Goal: Use online tool/utility: Utilize a website feature to perform a specific function

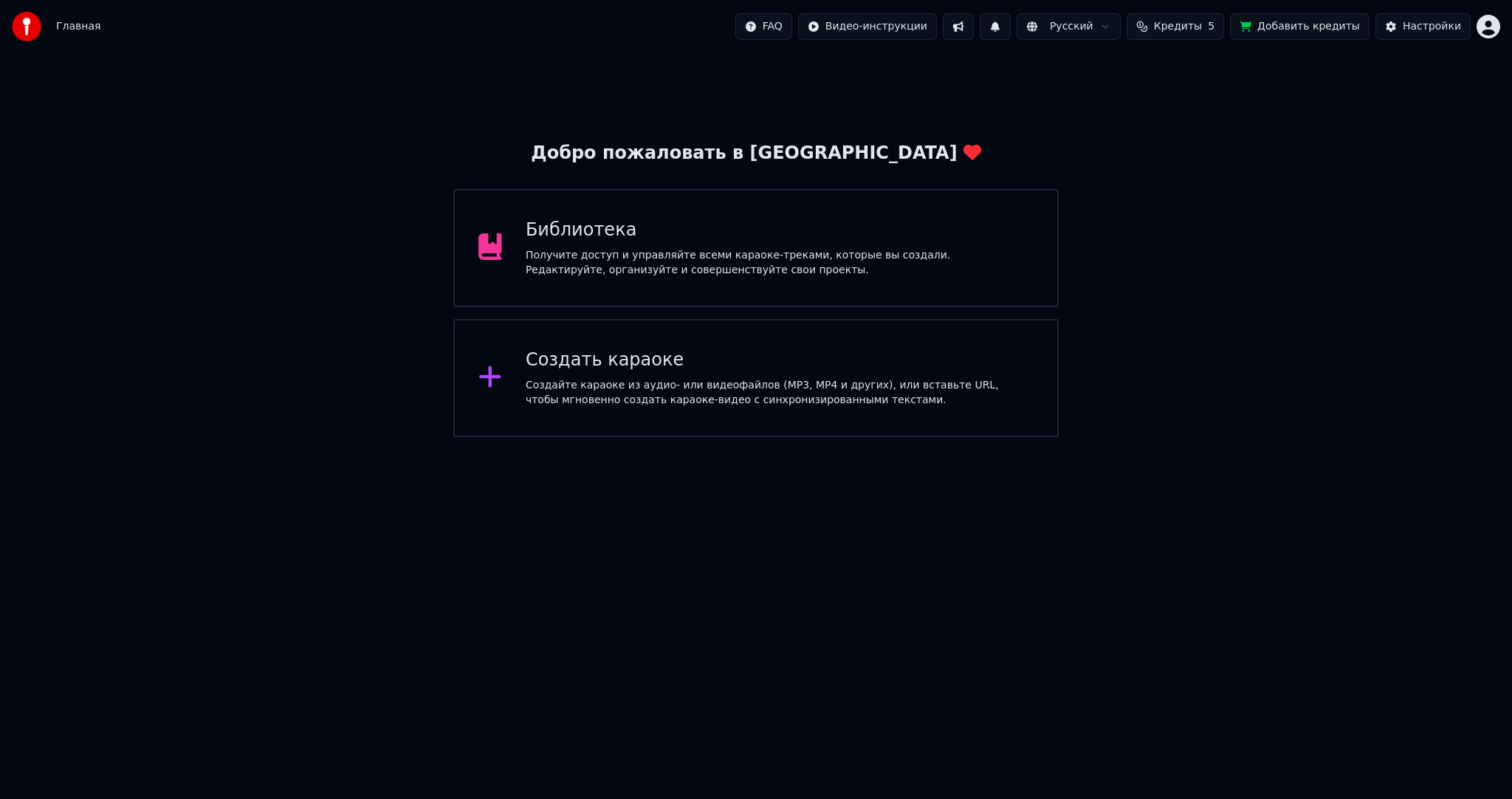
click at [670, 274] on div "Получите доступ и управляйте всеми караоке-треками, которые вы создали. Редакти…" at bounding box center [779, 263] width 508 height 30
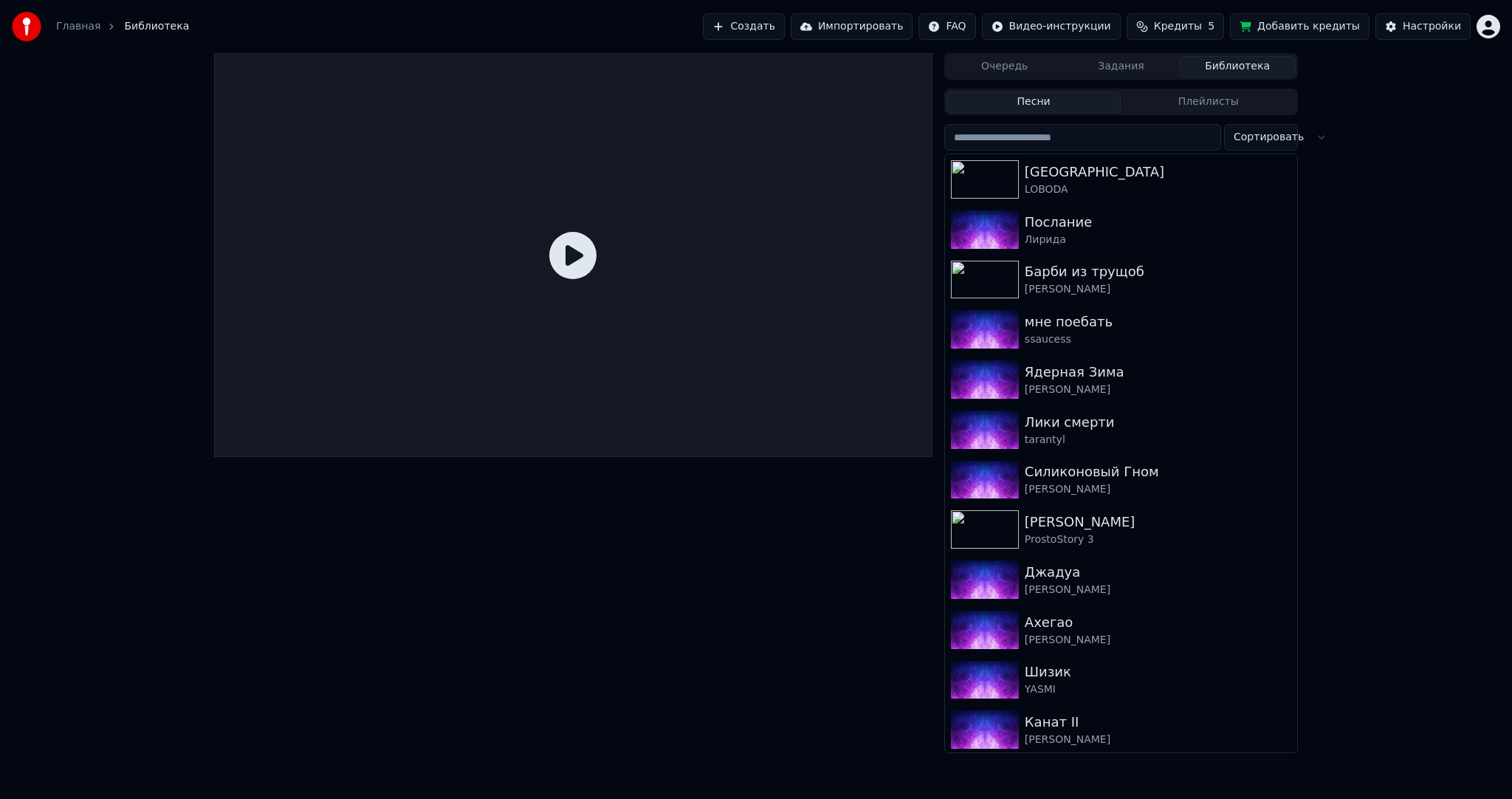
click at [1031, 140] on input "search" at bounding box center [1082, 137] width 276 height 27
paste input "**********"
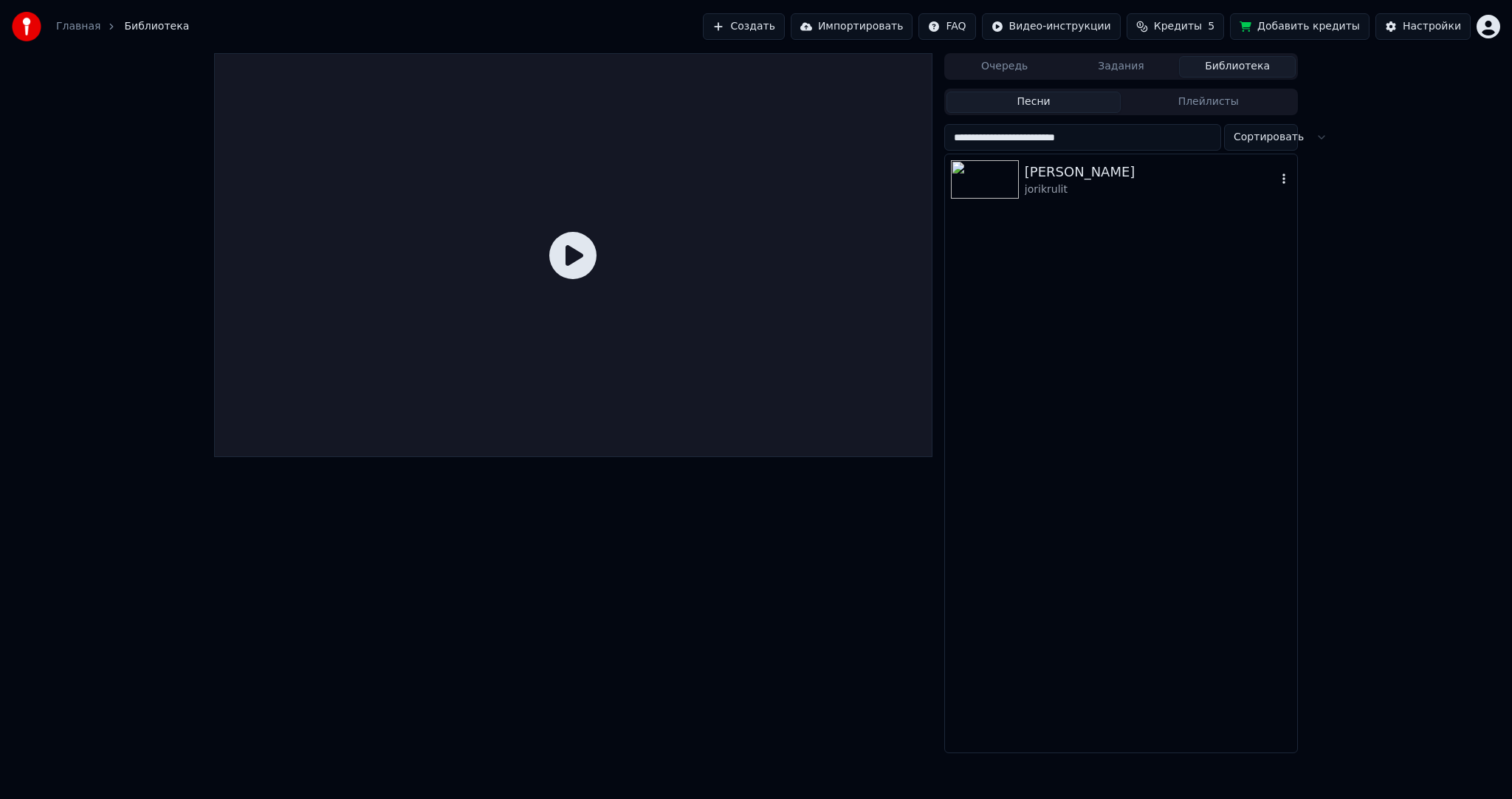
type input "**********"
click at [1055, 174] on div "[PERSON_NAME]" at bounding box center [1151, 171] width 252 height 21
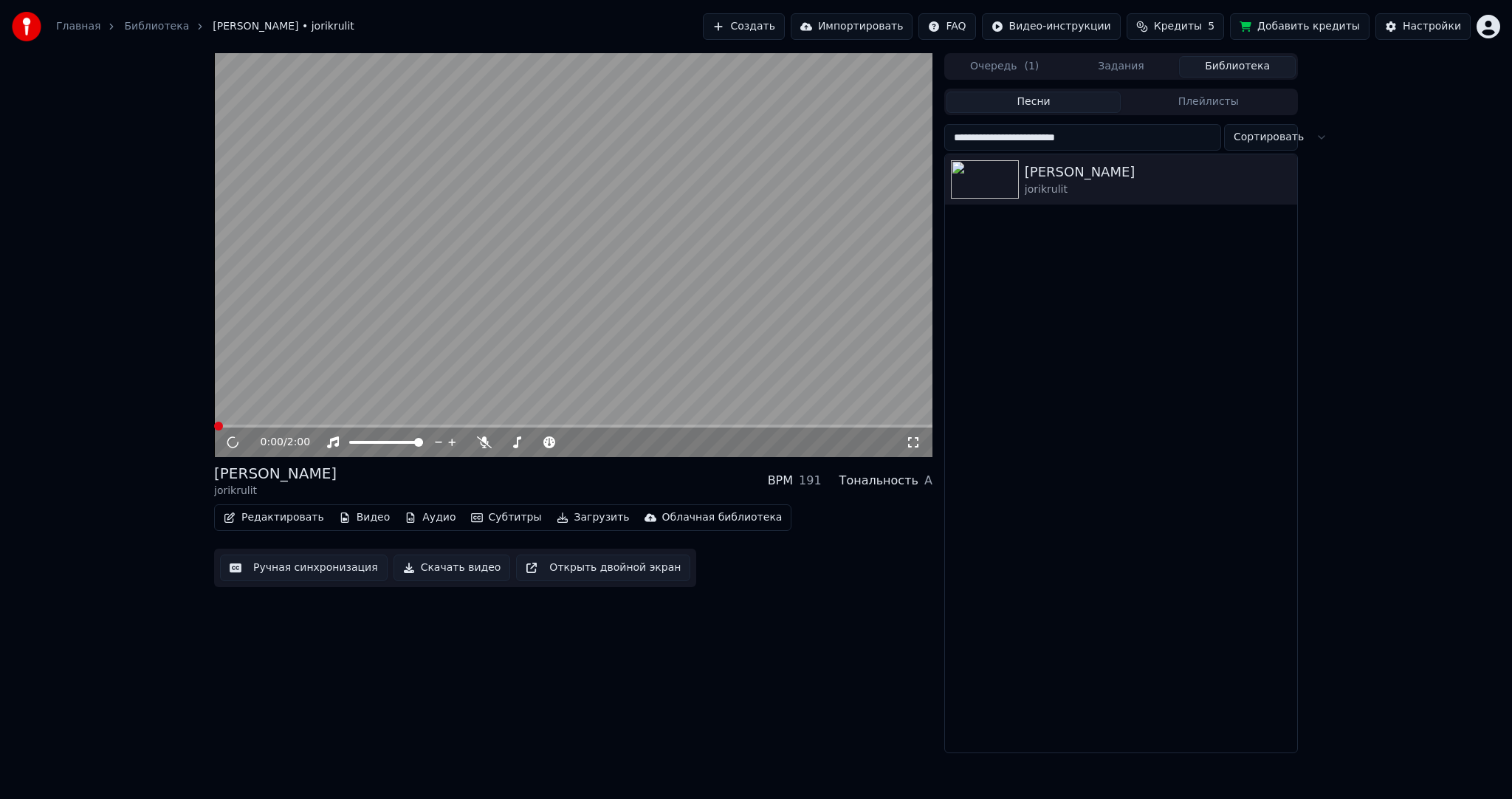
click at [570, 275] on video at bounding box center [574, 255] width 718 height 403
click at [415, 281] on video at bounding box center [574, 255] width 718 height 403
click at [278, 518] on button "Редактировать" at bounding box center [273, 518] width 112 height 21
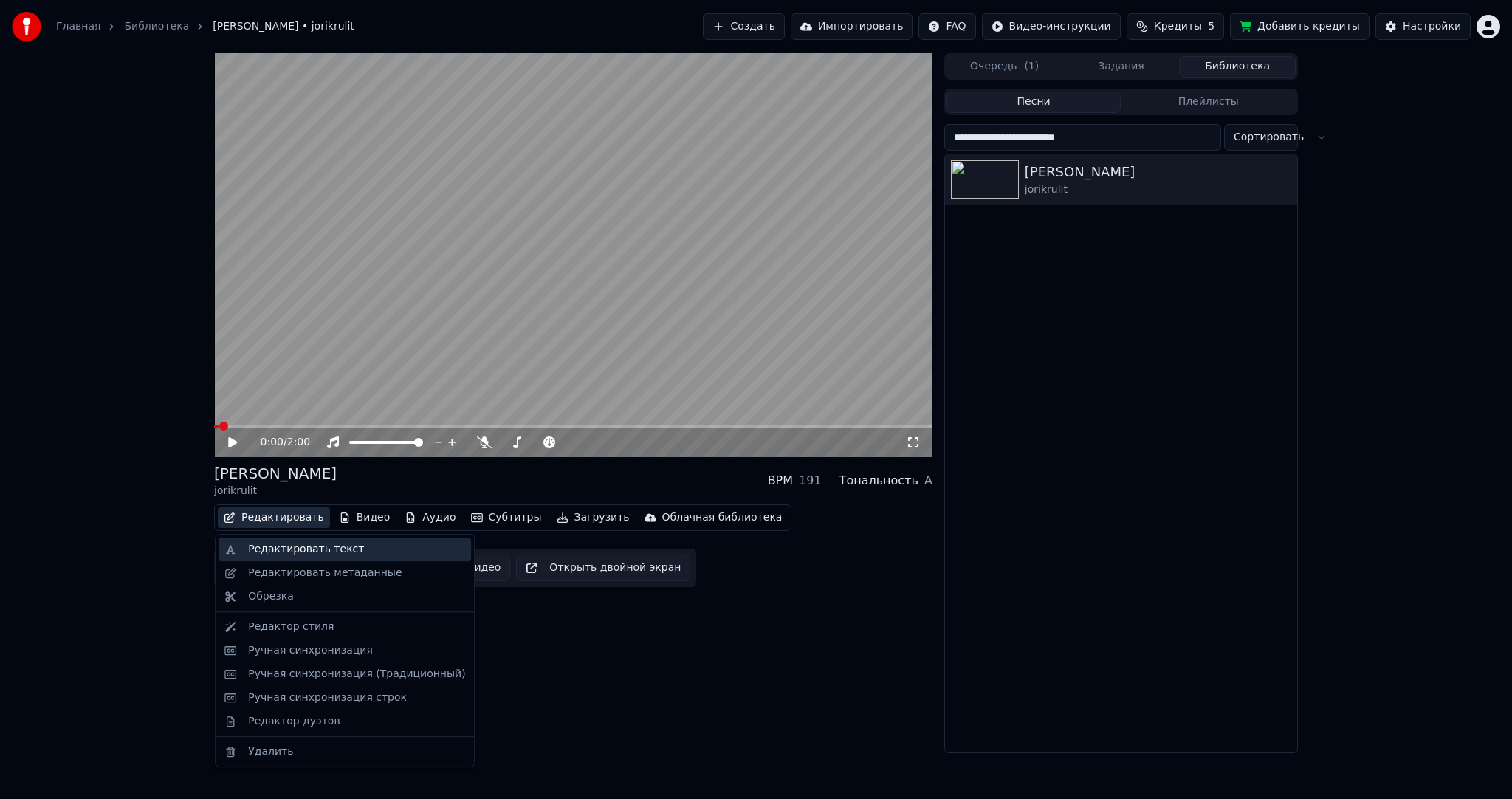
click at [289, 542] on div "Редактировать текст" at bounding box center [306, 549] width 116 height 15
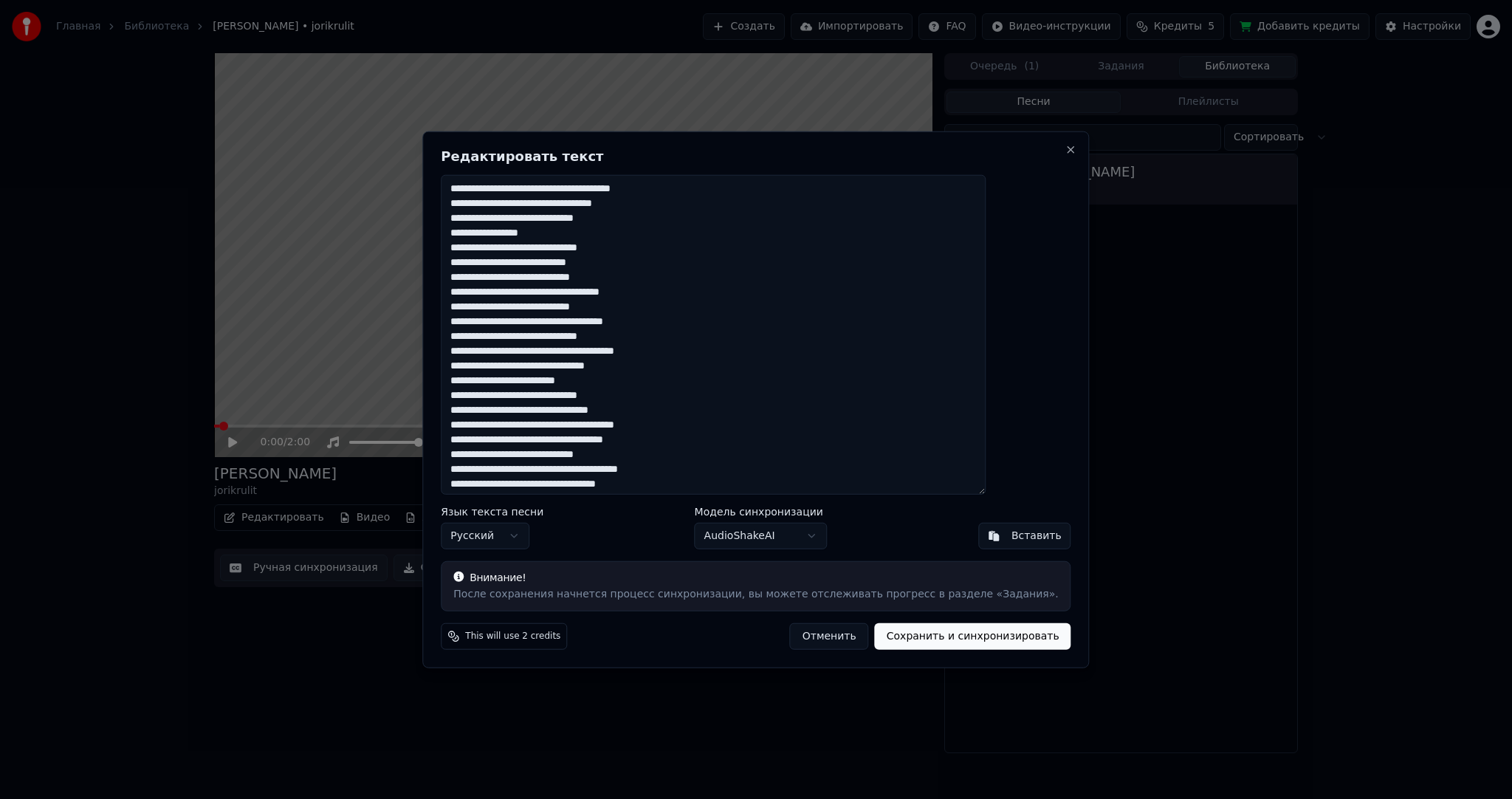
click at [708, 311] on textarea at bounding box center [713, 335] width 545 height 320
click at [1065, 144] on button "Close" at bounding box center [1071, 150] width 12 height 12
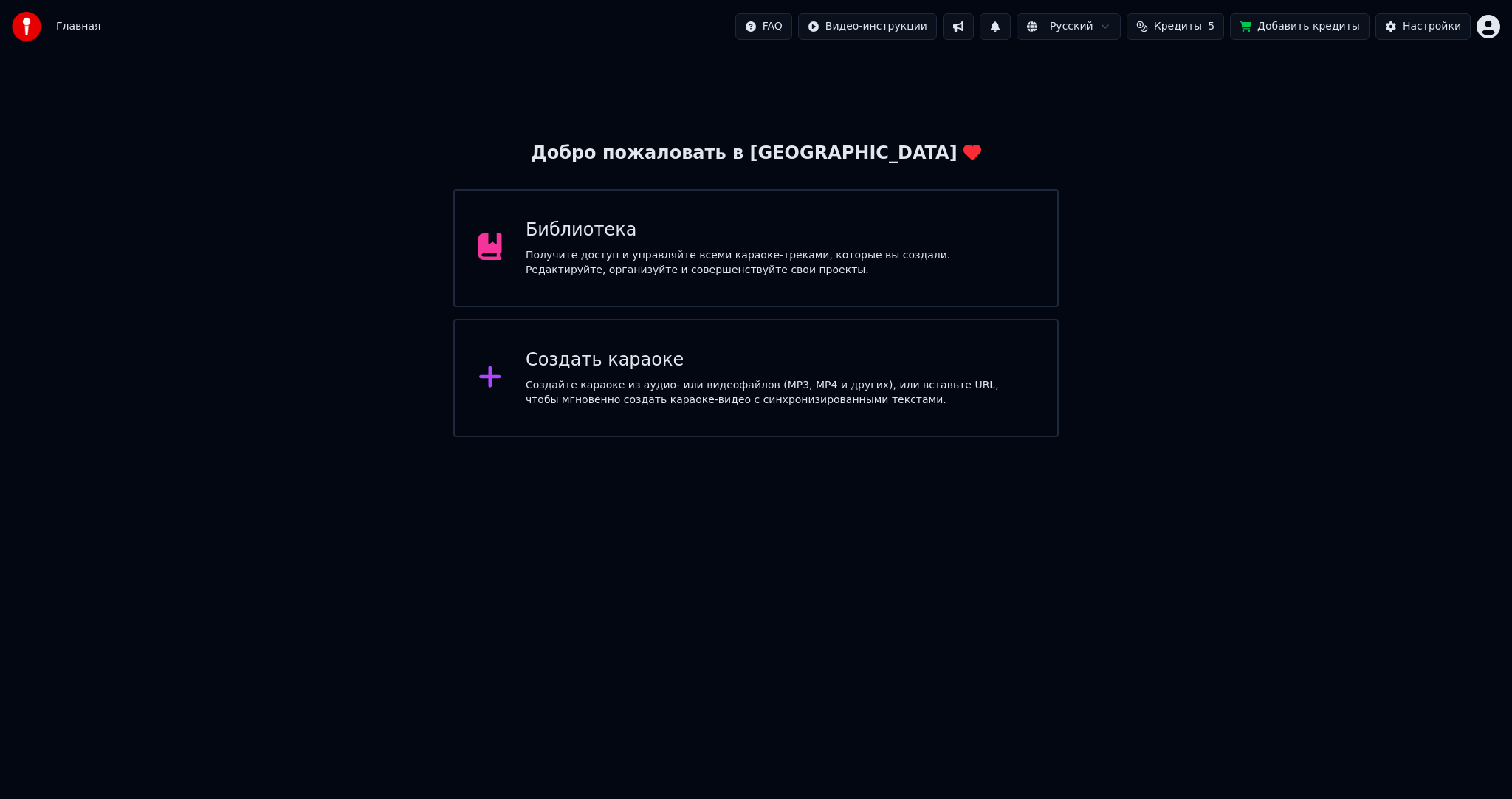
click at [759, 272] on div "Получите доступ и управляйте всеми караоке-треками, которые вы создали. Редакти…" at bounding box center [779, 263] width 508 height 30
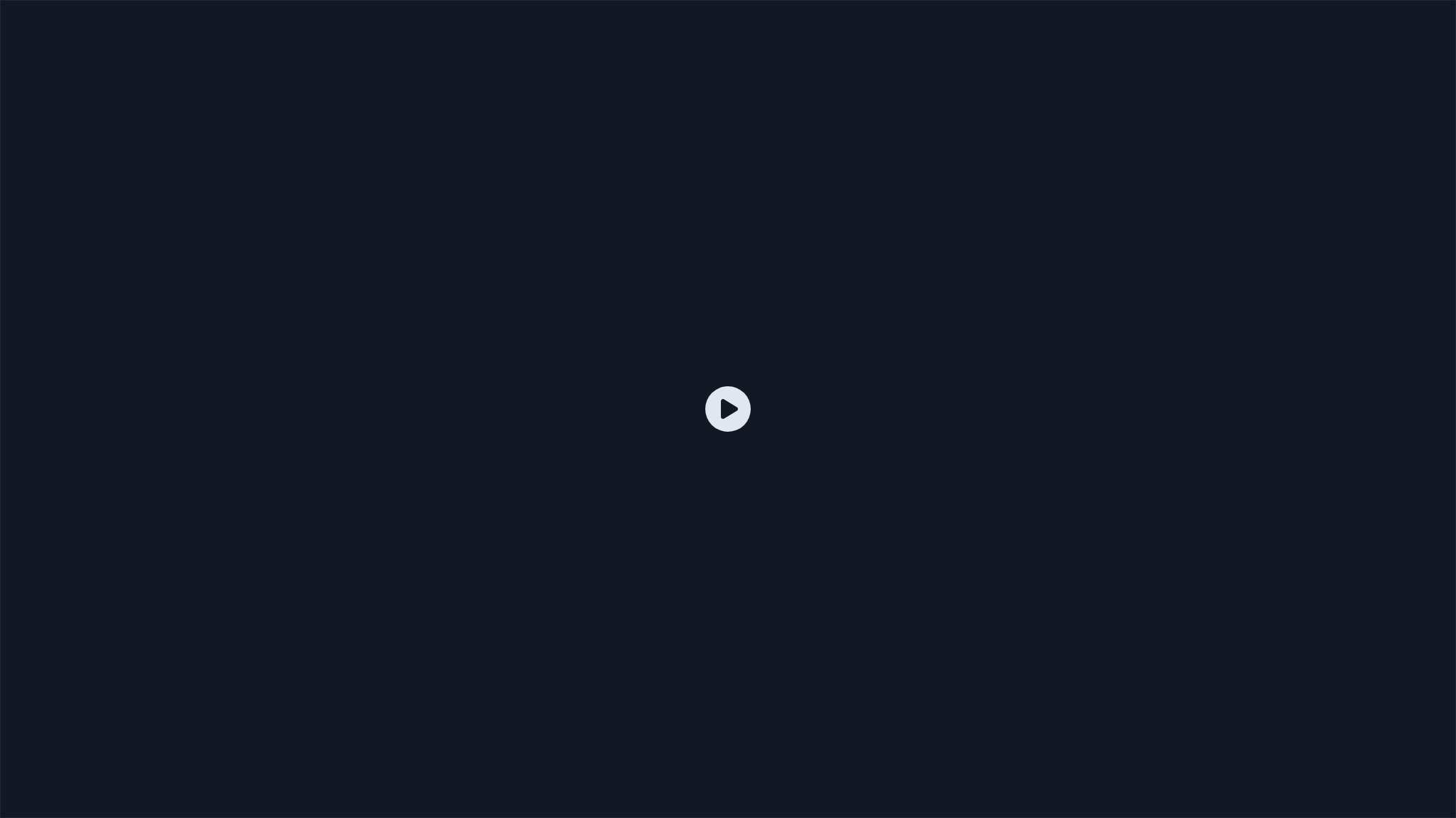
click at [1201, 272] on div at bounding box center [728, 409] width 1456 height 818
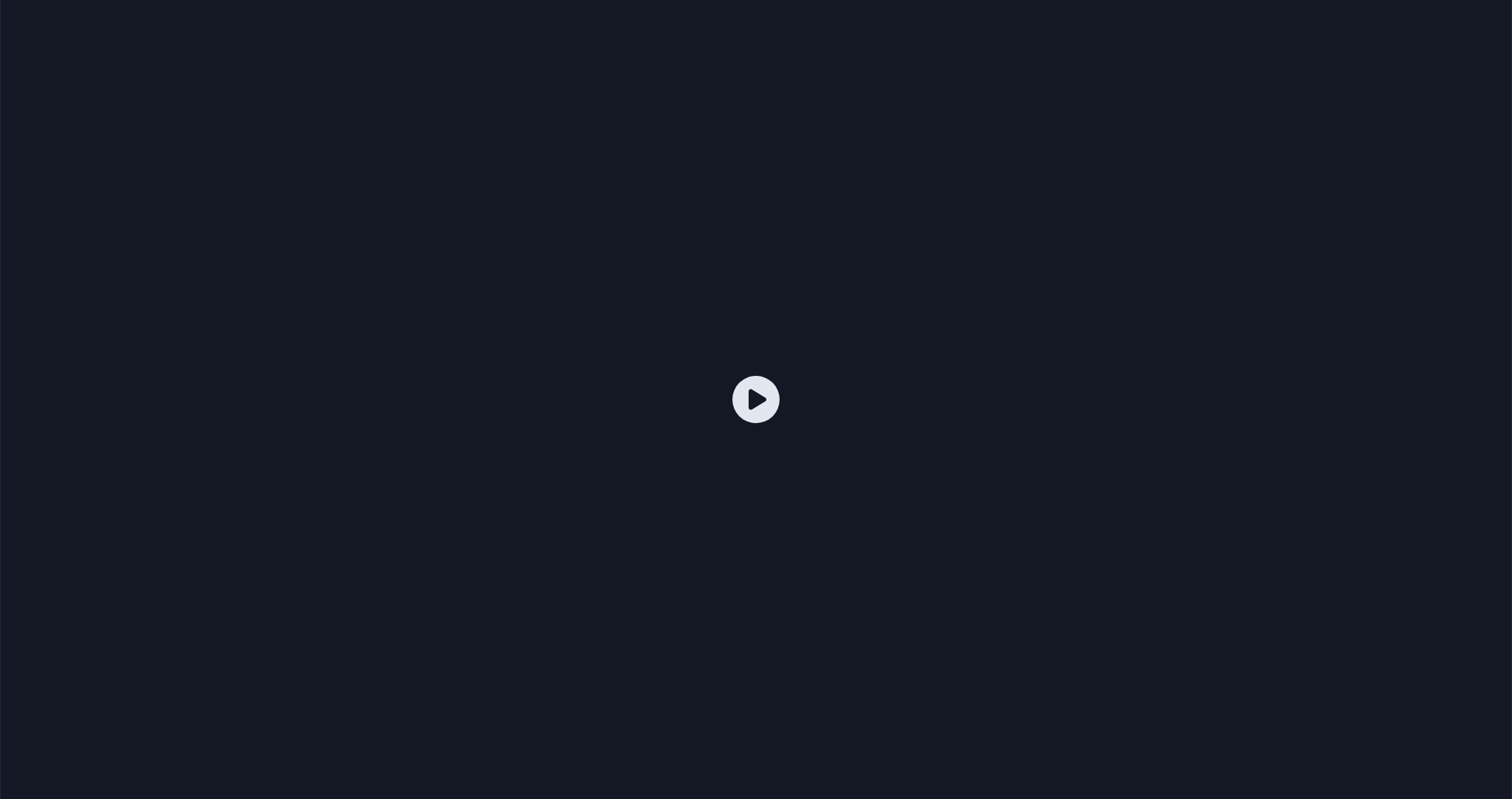
scroll to position [1772, 0]
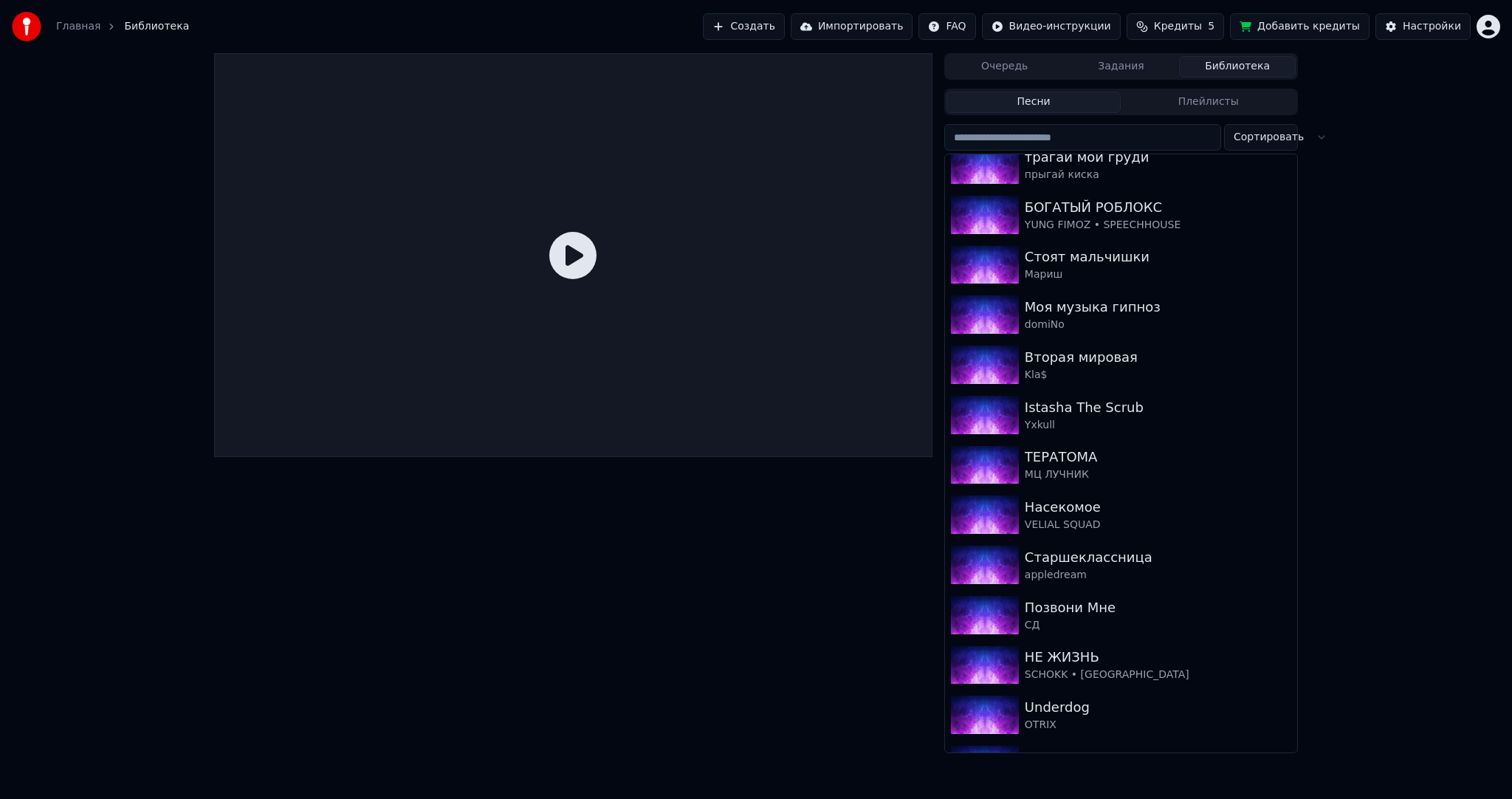
click at [1058, 131] on input "search" at bounding box center [1082, 137] width 276 height 27
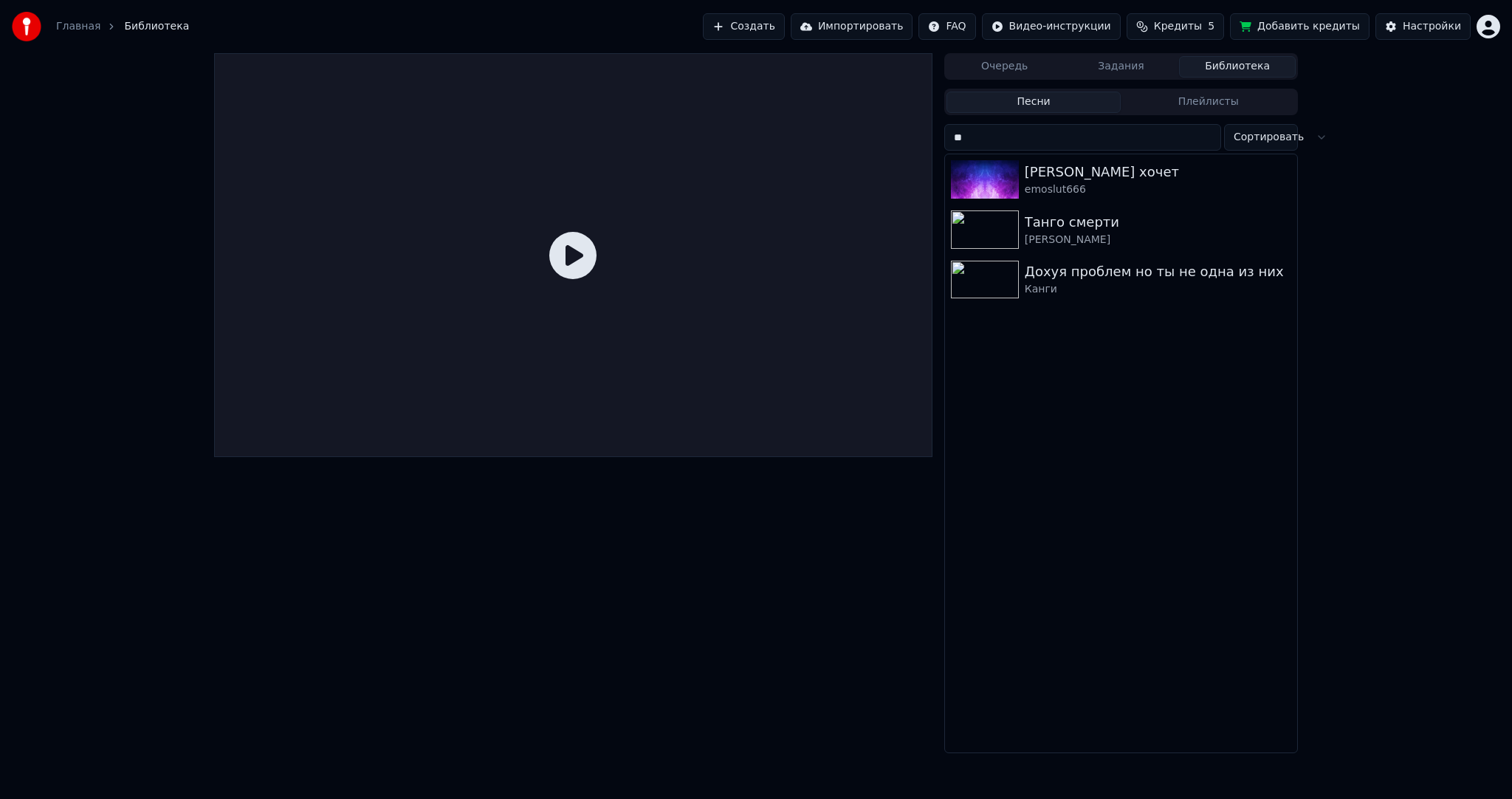
scroll to position [0, 0]
type input "*"
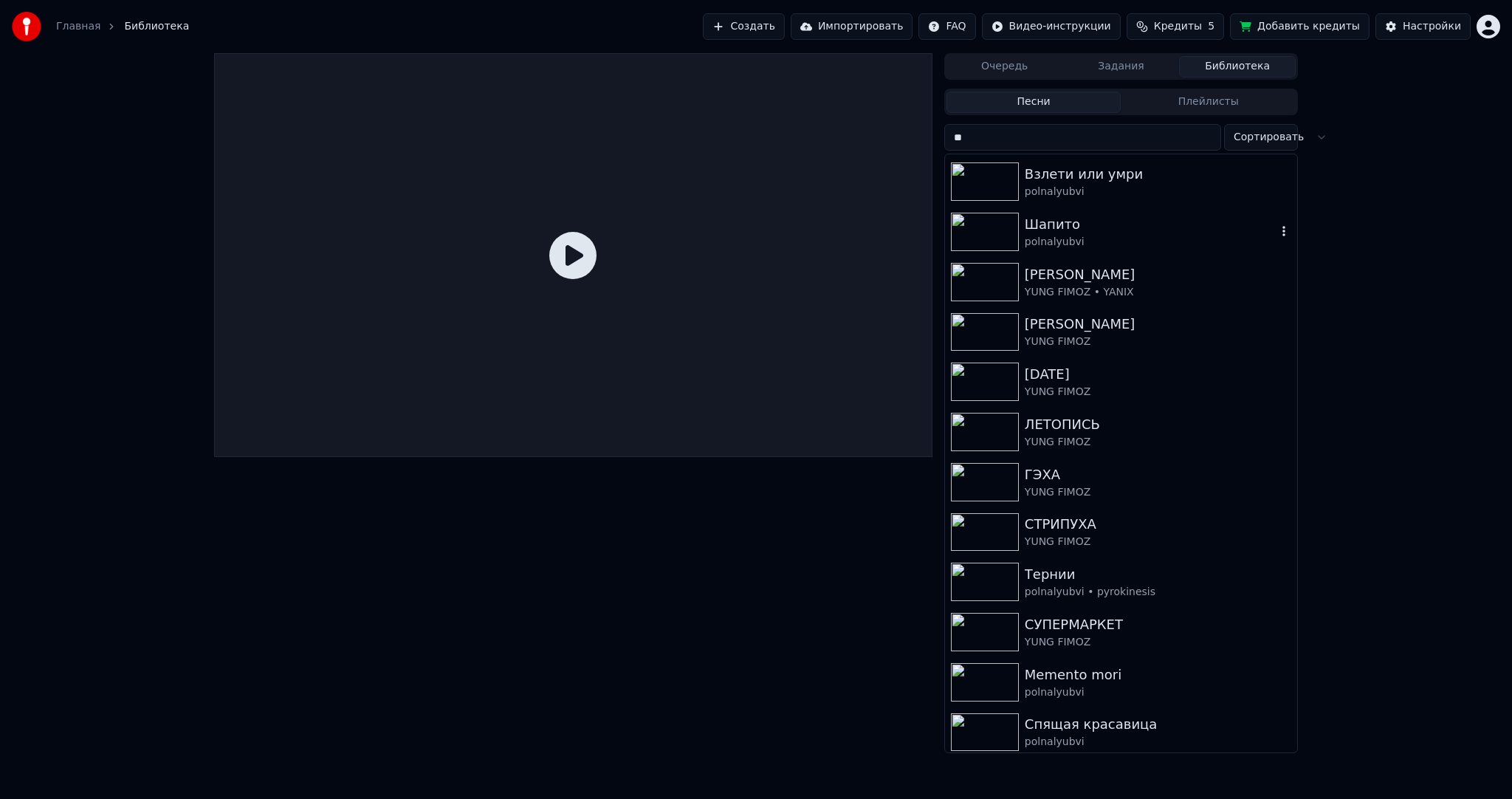
scroll to position [153, 0]
type input "**"
click at [1103, 520] on div "СТРИПУХА" at bounding box center [1151, 520] width 252 height 21
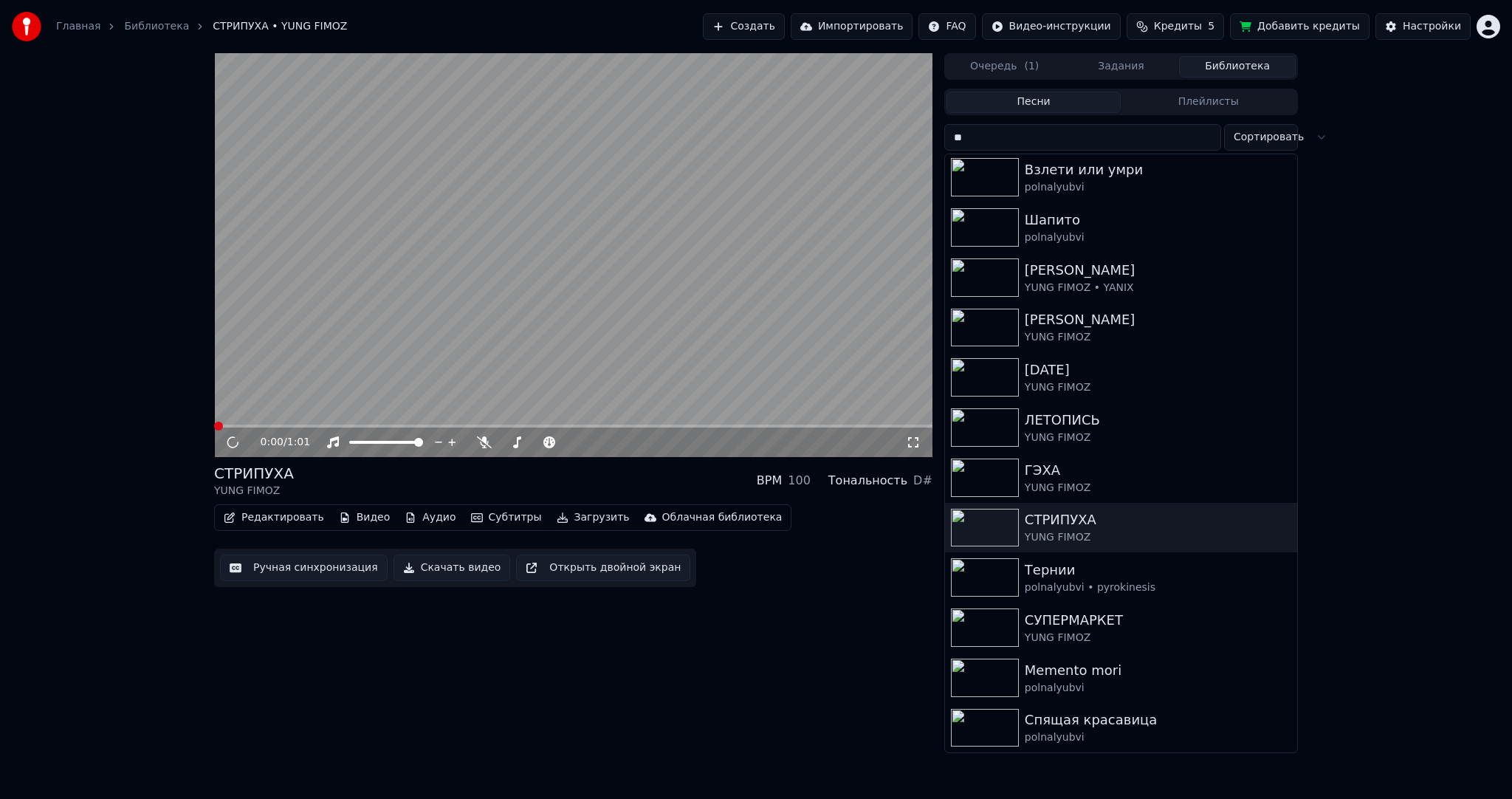
click at [793, 260] on video at bounding box center [574, 255] width 718 height 403
click at [531, 299] on video at bounding box center [574, 255] width 718 height 403
click at [295, 517] on button "Редактировать" at bounding box center [273, 518] width 112 height 21
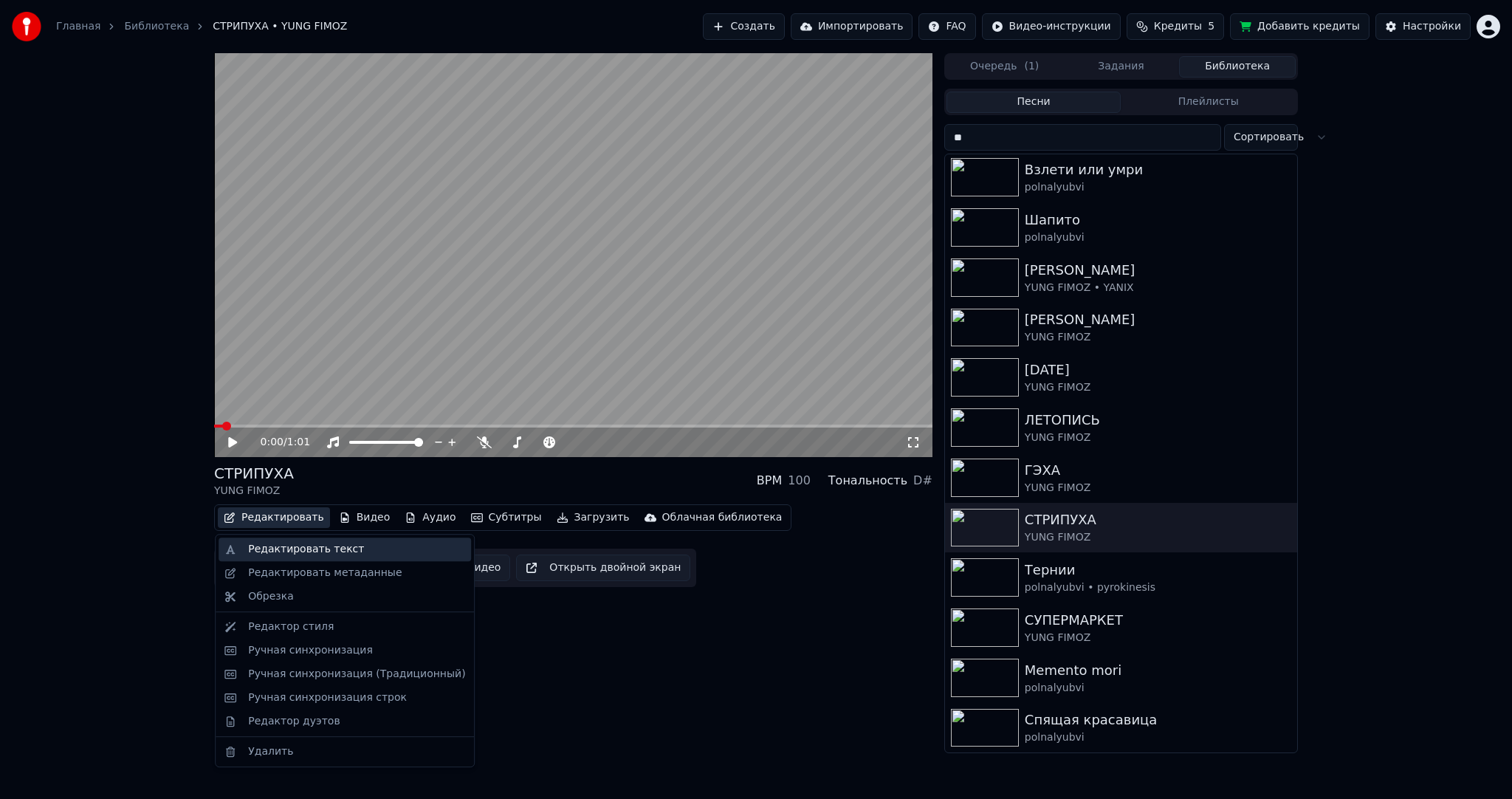
click at [330, 556] on div "Редактировать текст" at bounding box center [306, 549] width 116 height 15
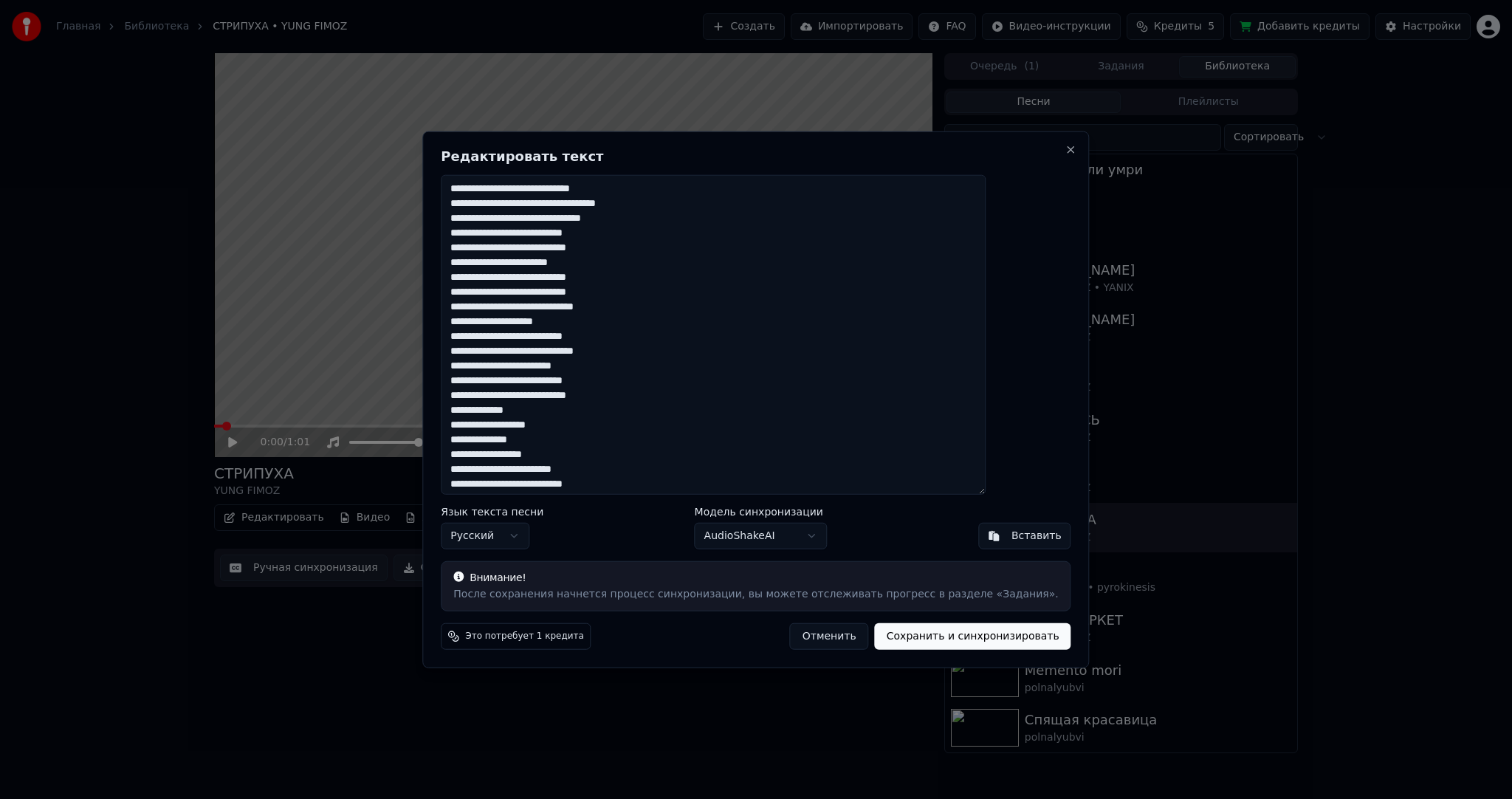
click at [823, 632] on button "Отменить" at bounding box center [829, 636] width 79 height 27
